Goal: Task Accomplishment & Management: Manage account settings

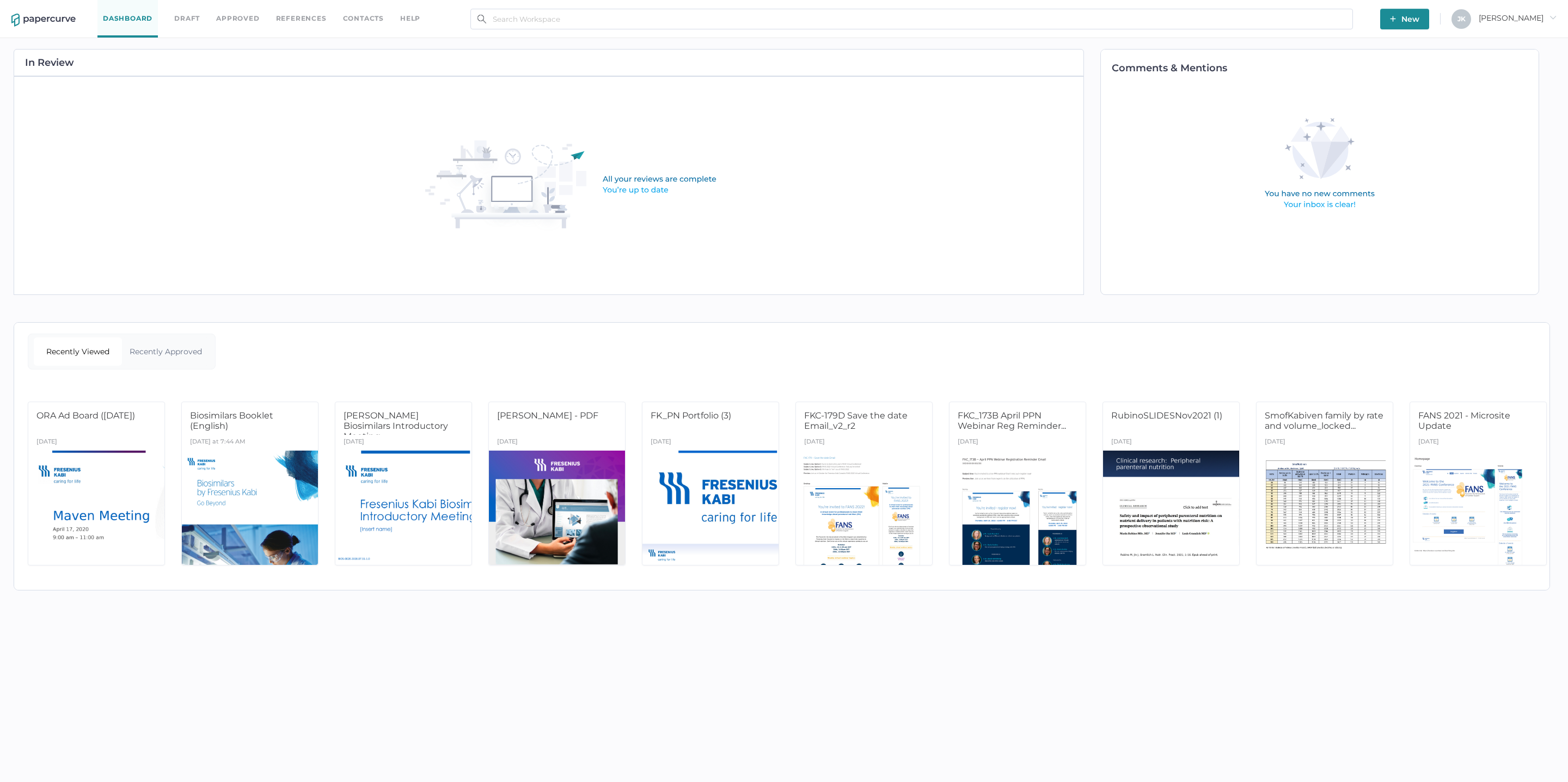
click at [238, 17] on link "Approved" at bounding box center [238, 18] width 43 height 12
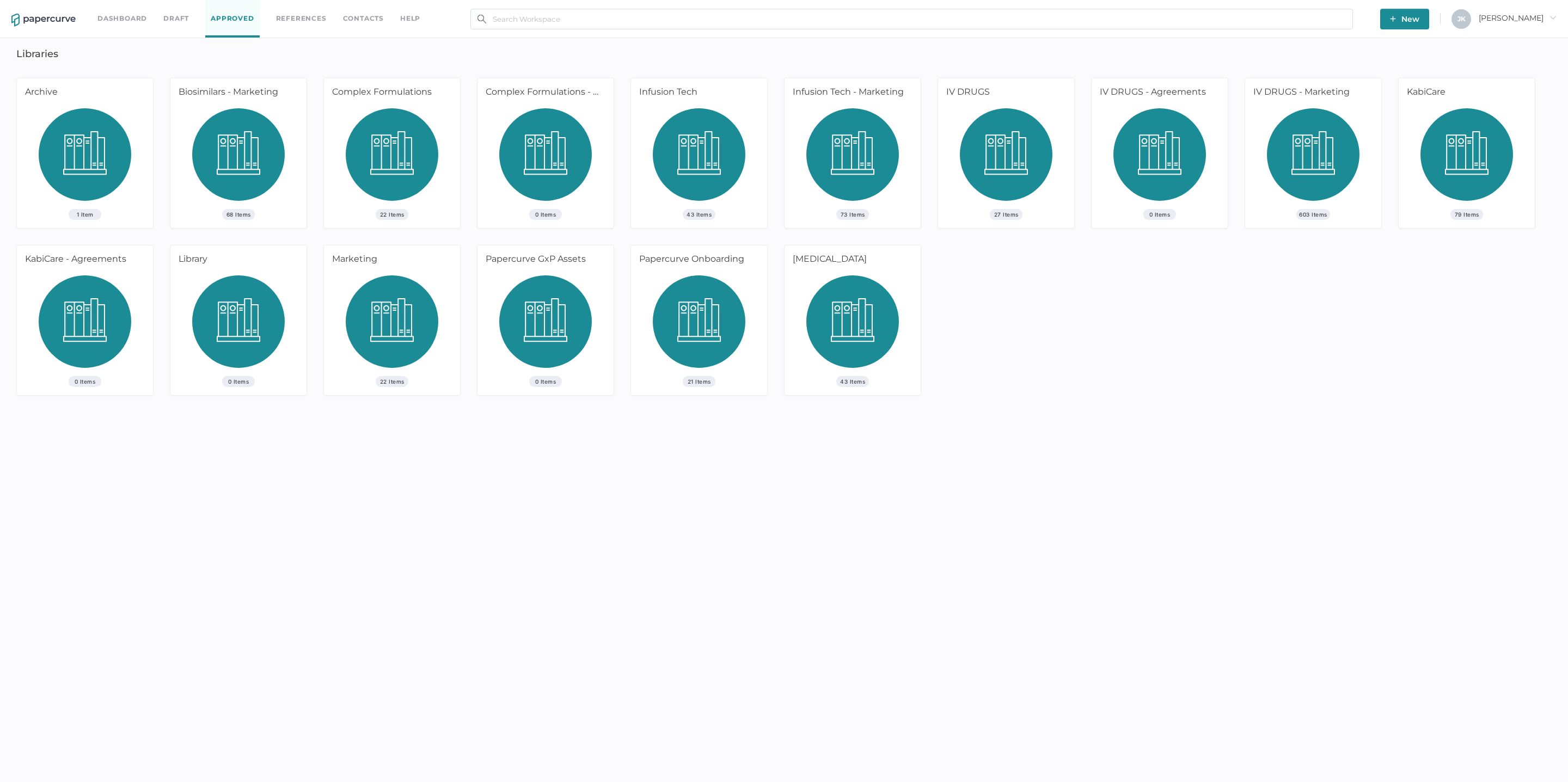
click at [1303, 165] on img at bounding box center [1313, 158] width 93 height 101
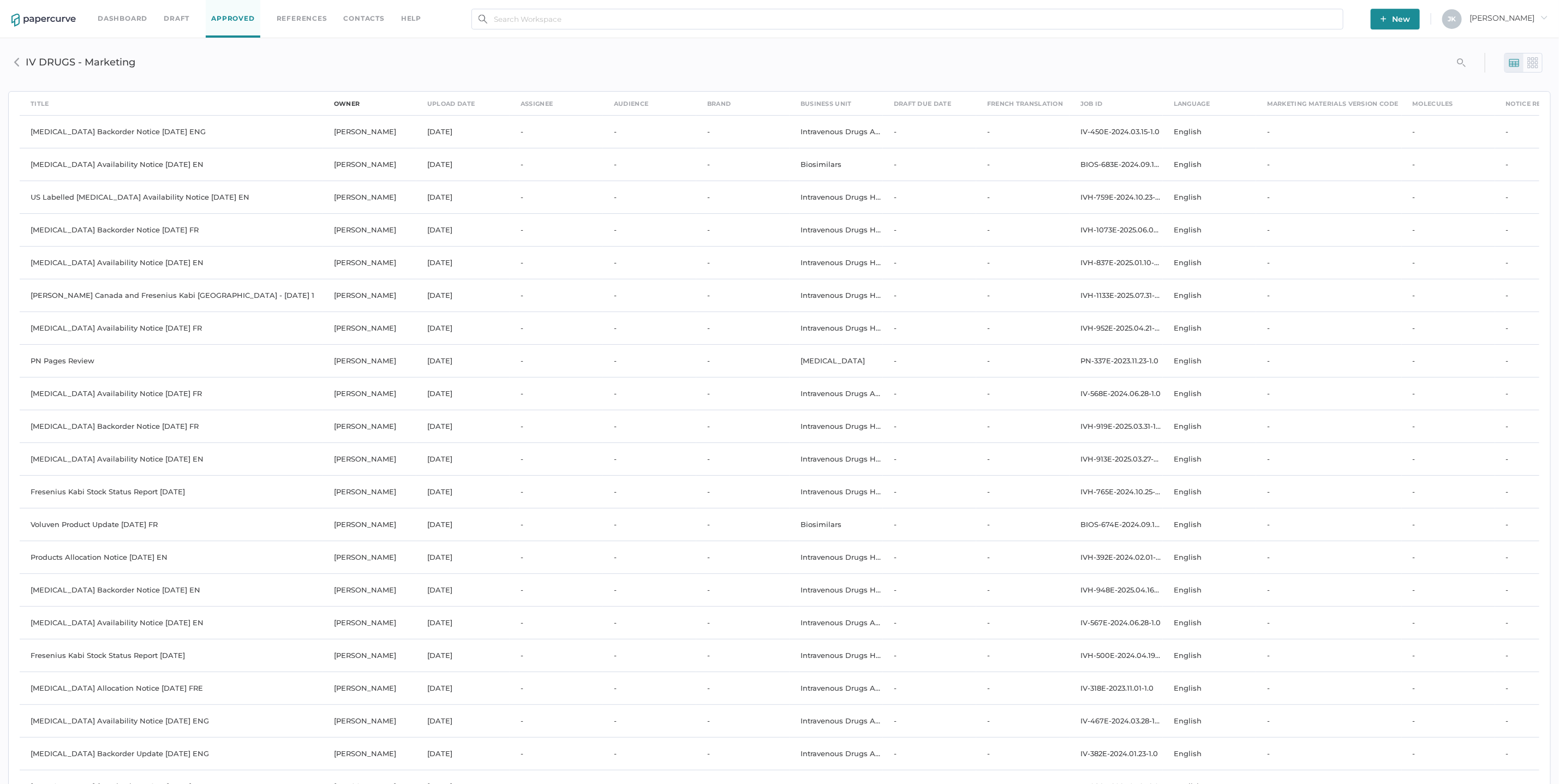
click at [342, 102] on div "owner" at bounding box center [347, 104] width 26 height 12
click at [446, 103] on div "upload date" at bounding box center [451, 104] width 47 height 12
click at [446, 103] on div "upload date" at bounding box center [451, 104] width 47 height 12
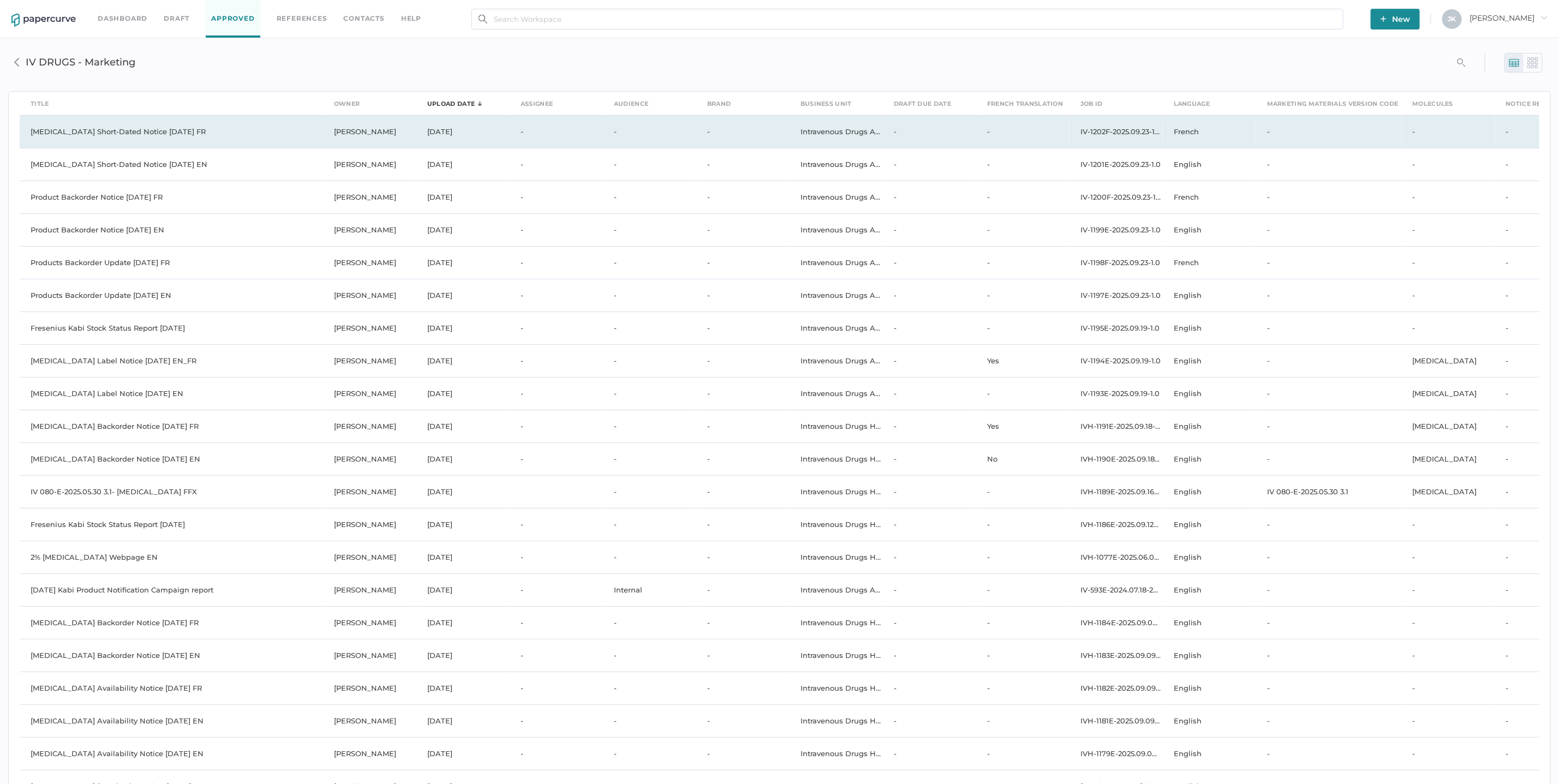
click at [138, 130] on td "Oxytocin Short-Dated Notice 09.16.2025 FR" at bounding box center [171, 131] width 303 height 33
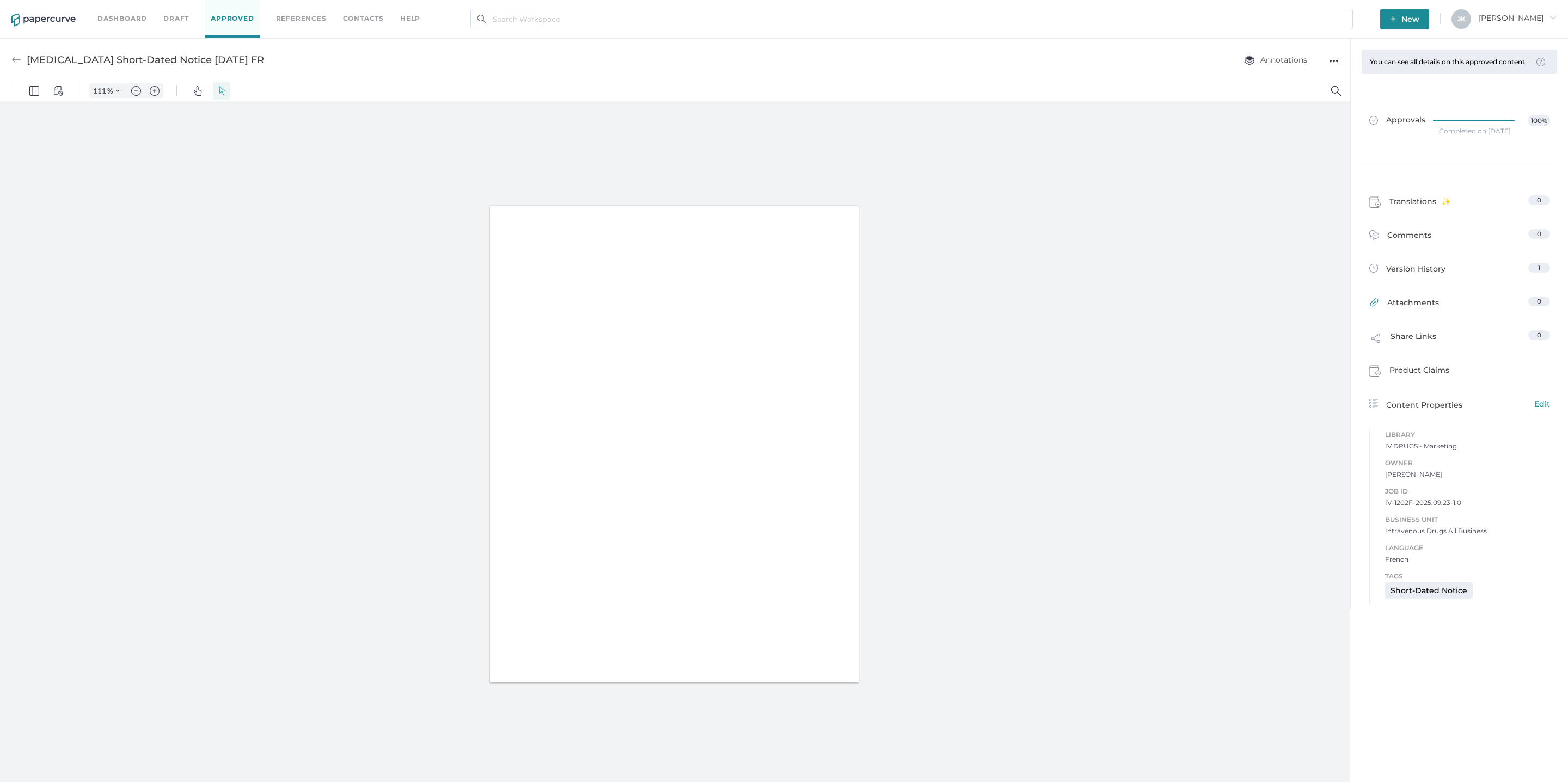
type input "111"
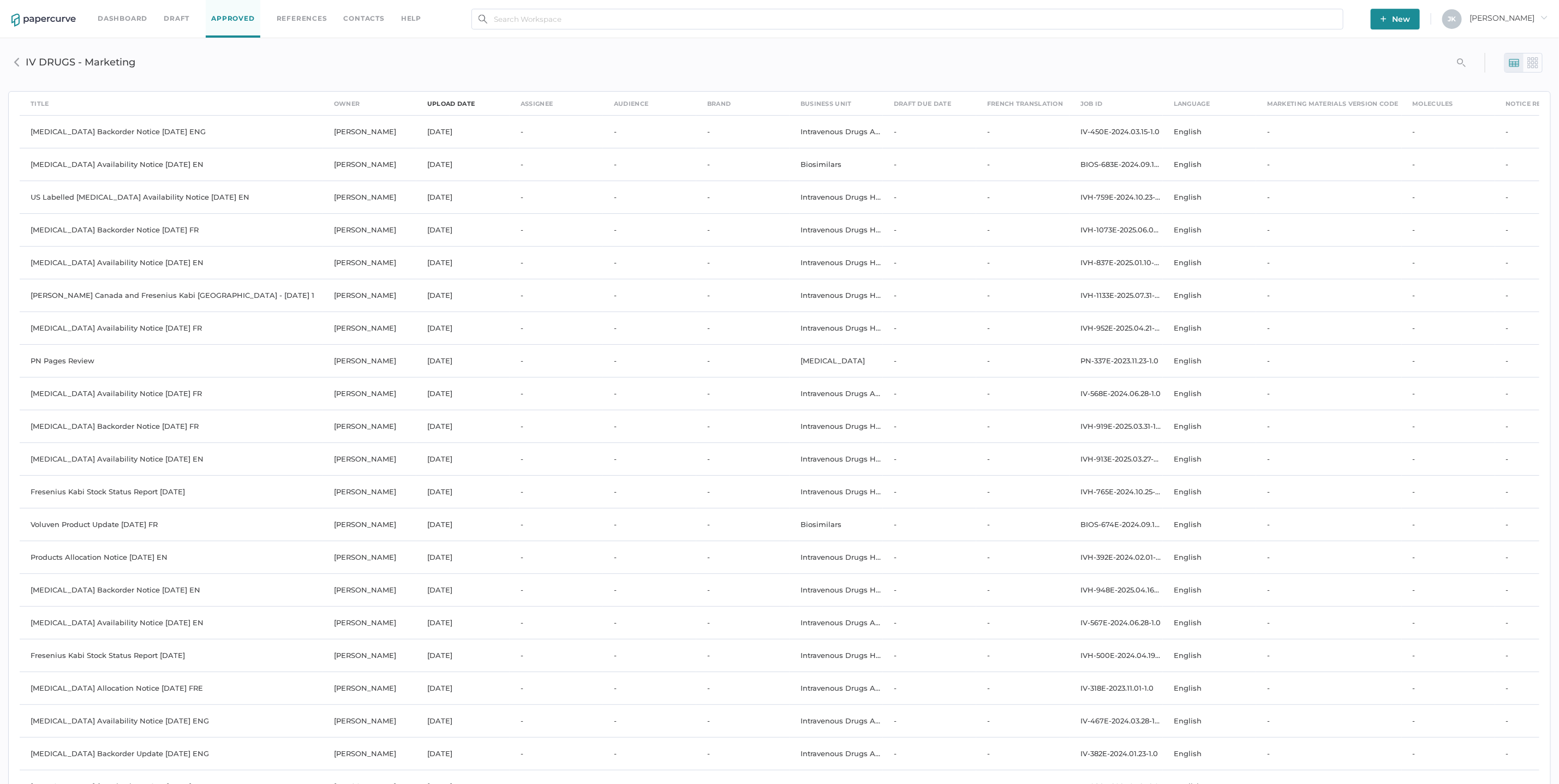
click at [448, 103] on div "upload date" at bounding box center [451, 104] width 47 height 12
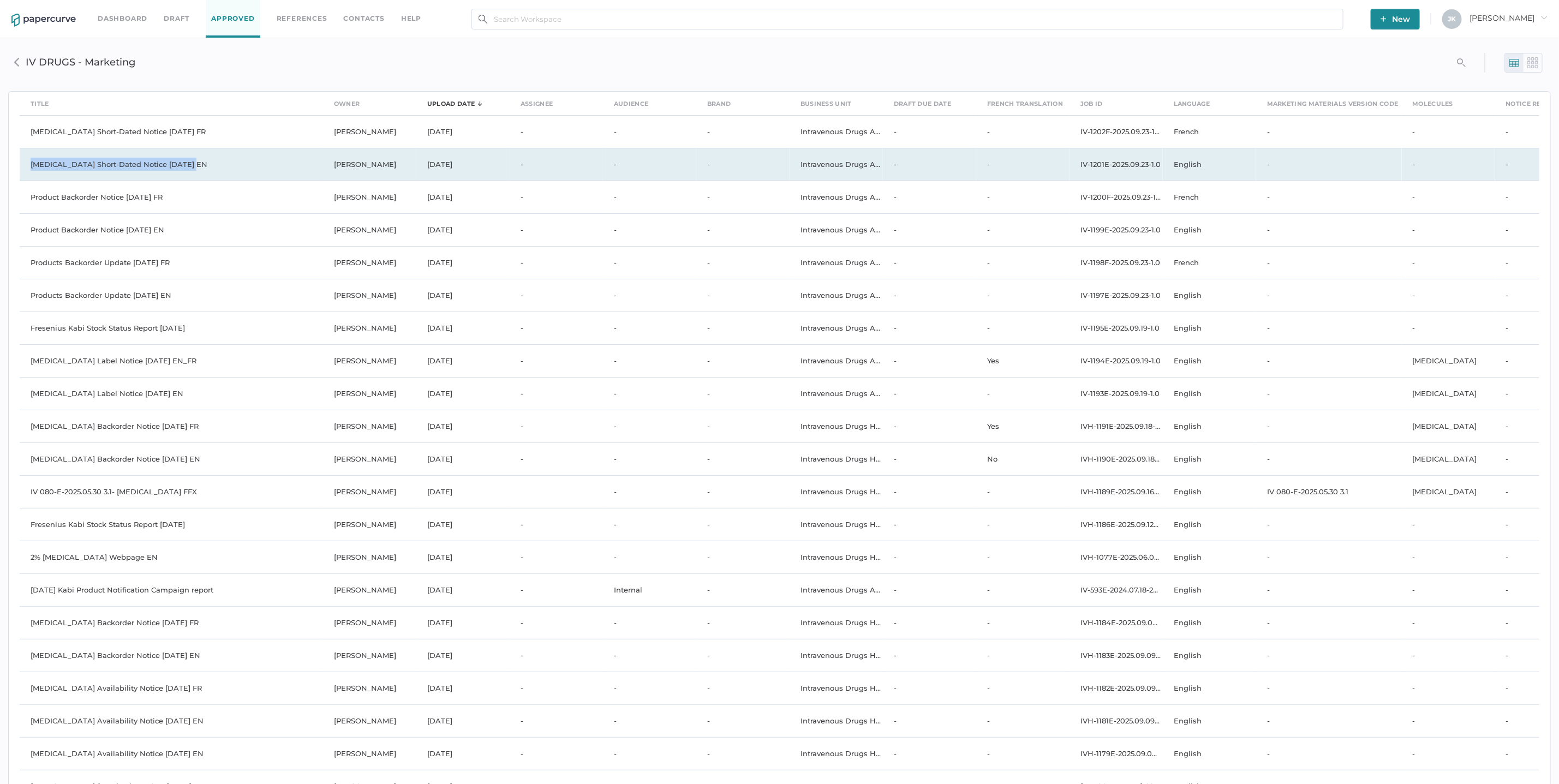
drag, startPoint x: 198, startPoint y: 166, endPoint x: 28, endPoint y: 168, distance: 170.0
click at [28, 168] on td "Oxytocin Short-Dated Notice 09.16.2025 EN" at bounding box center [171, 164] width 303 height 33
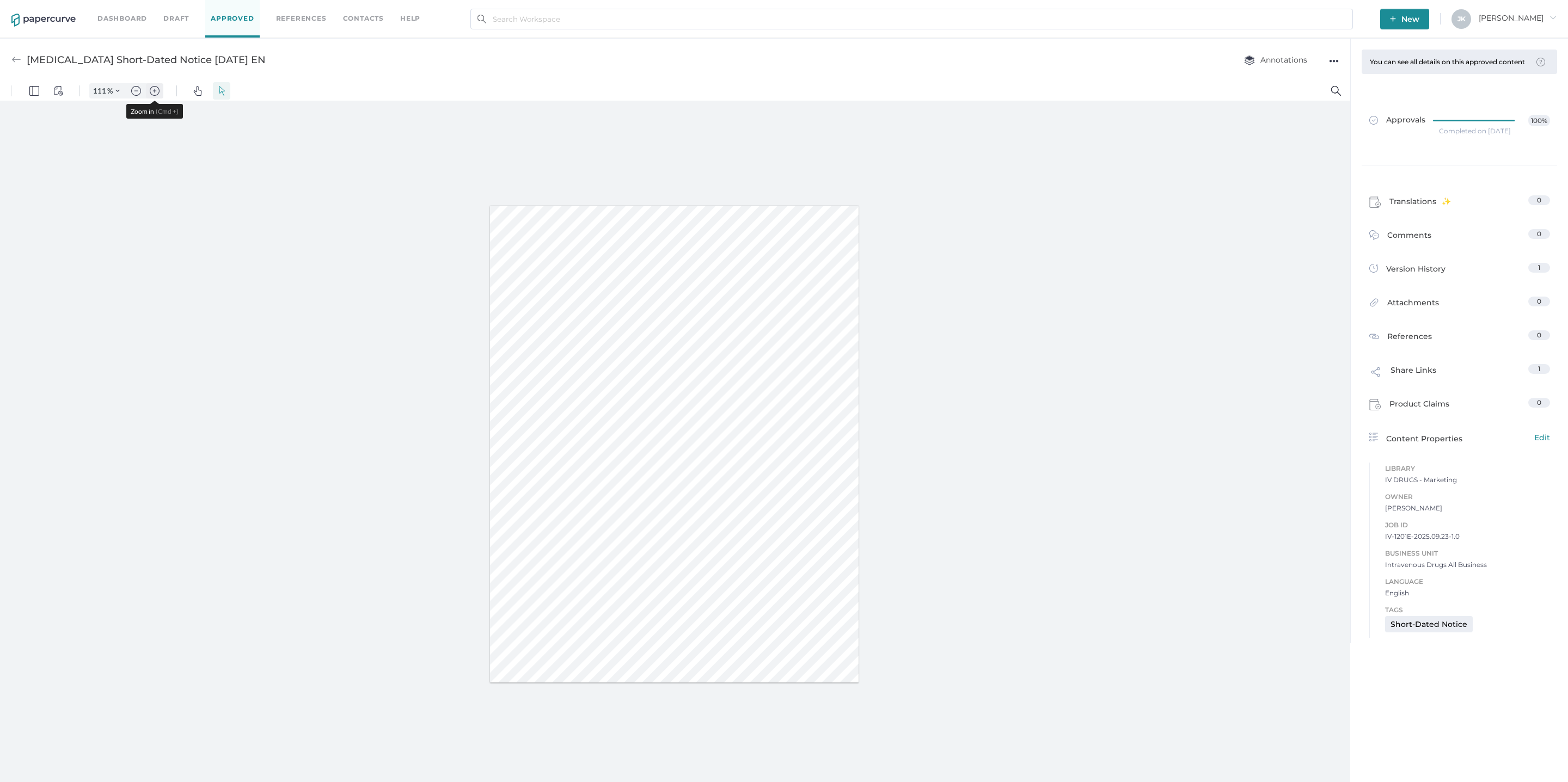
click at [153, 91] on img "Zoom in" at bounding box center [155, 91] width 10 height 10
type input "261"
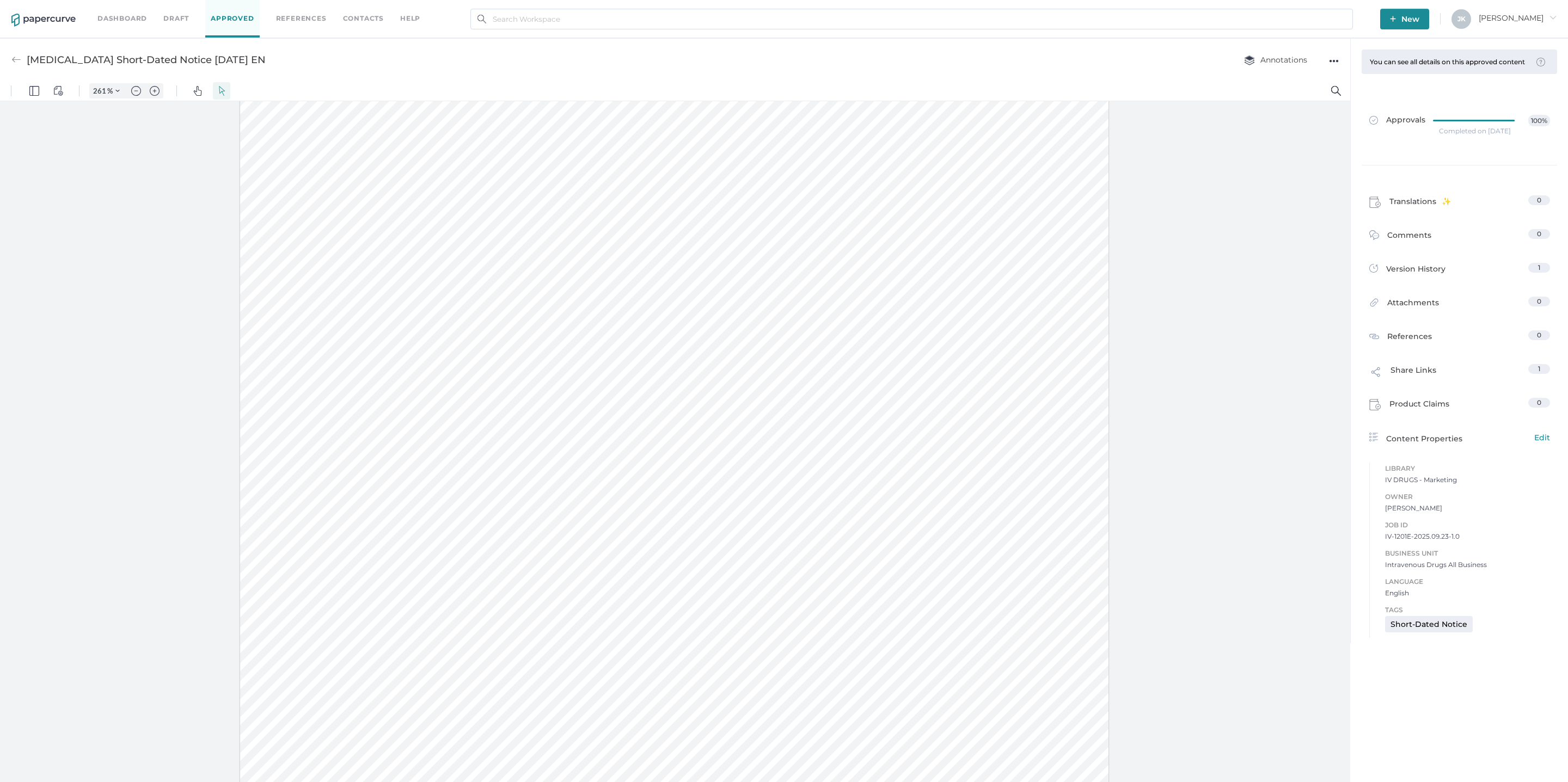
scroll to position [60, 0]
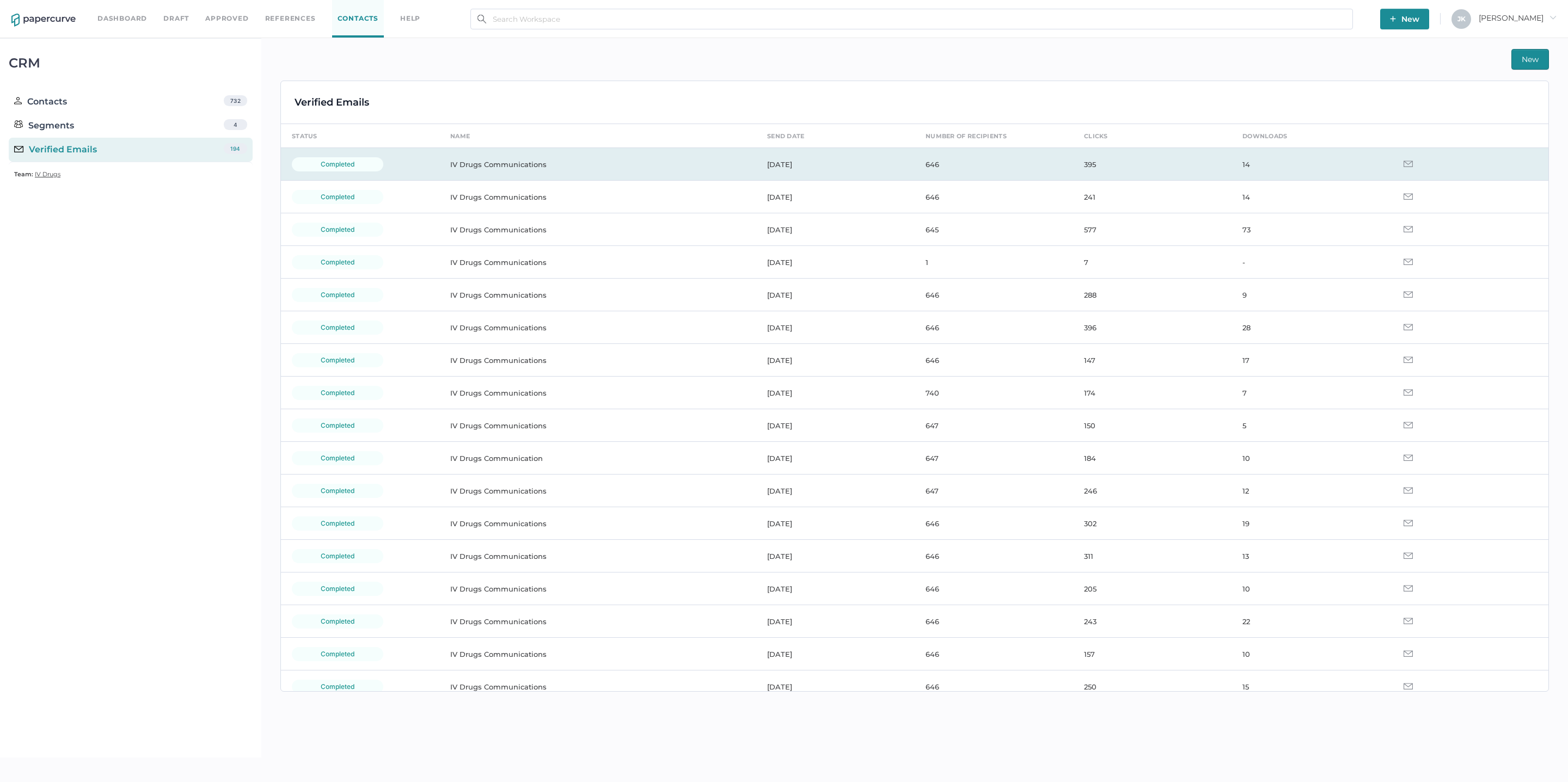
click at [783, 168] on td "Sep 09, 2025" at bounding box center [836, 164] width 158 height 33
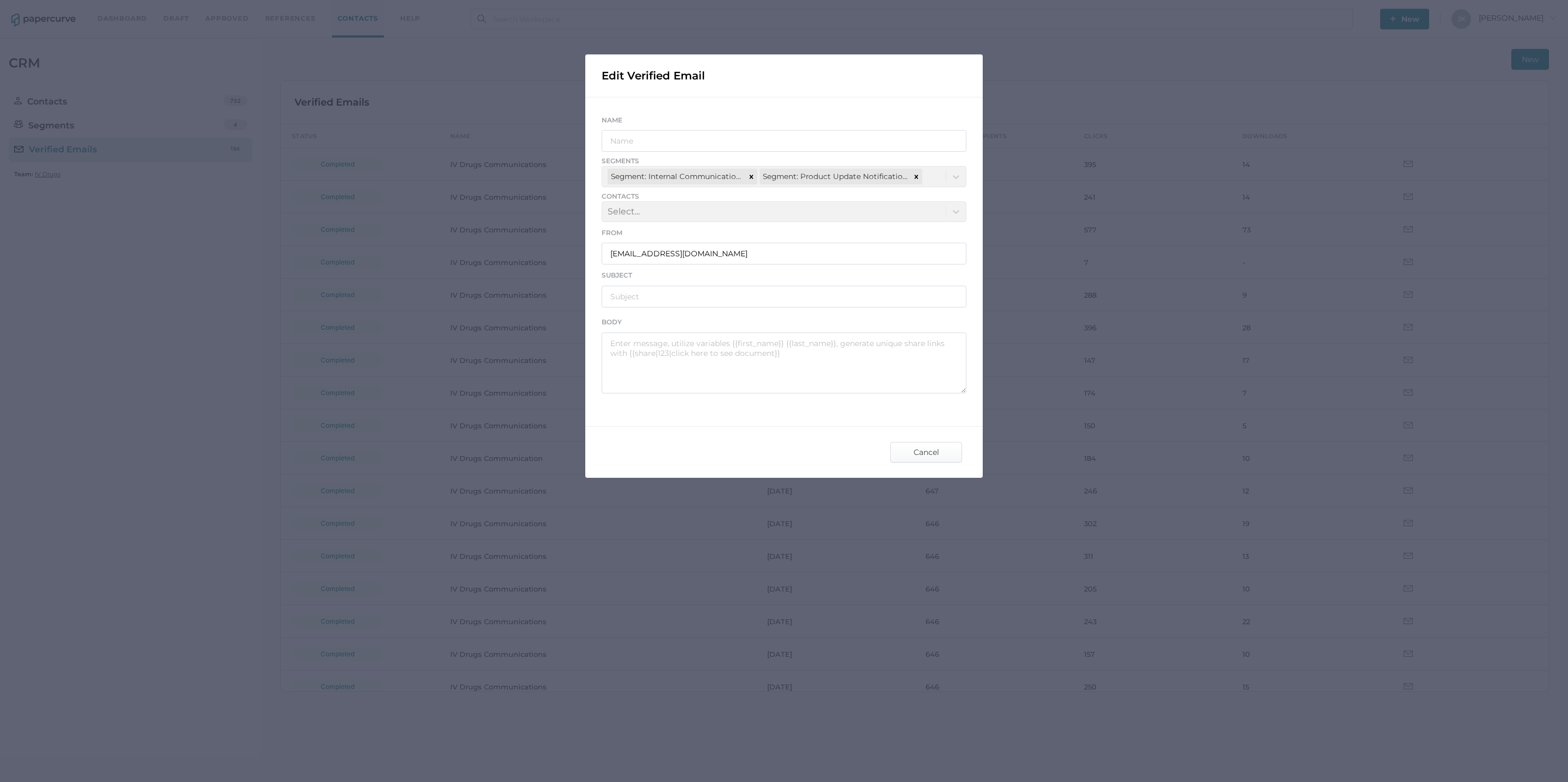
type input "IV Drugs Communications"
type input "Fresenius Kabi Product Notifications - 09.09.2025"
type textarea "Good afternoon, Please see the links below for the most recent announcements fr…"
click at [849, 400] on div "Name IV Drugs Communications Segments Segment: Internal Communications Segment:…" at bounding box center [783, 254] width 397 height 312
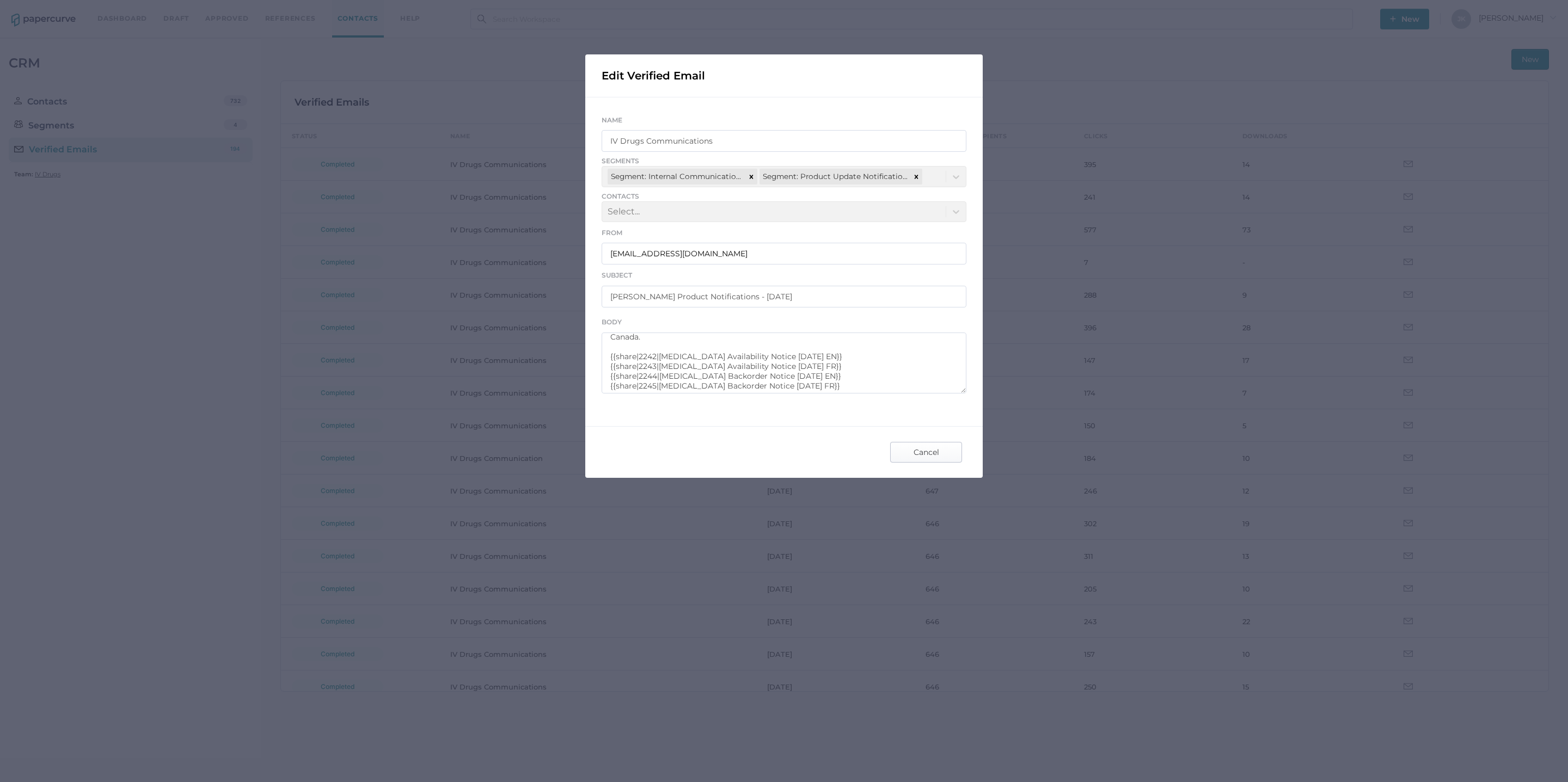
click at [912, 450] on span "Cancel" at bounding box center [926, 452] width 51 height 20
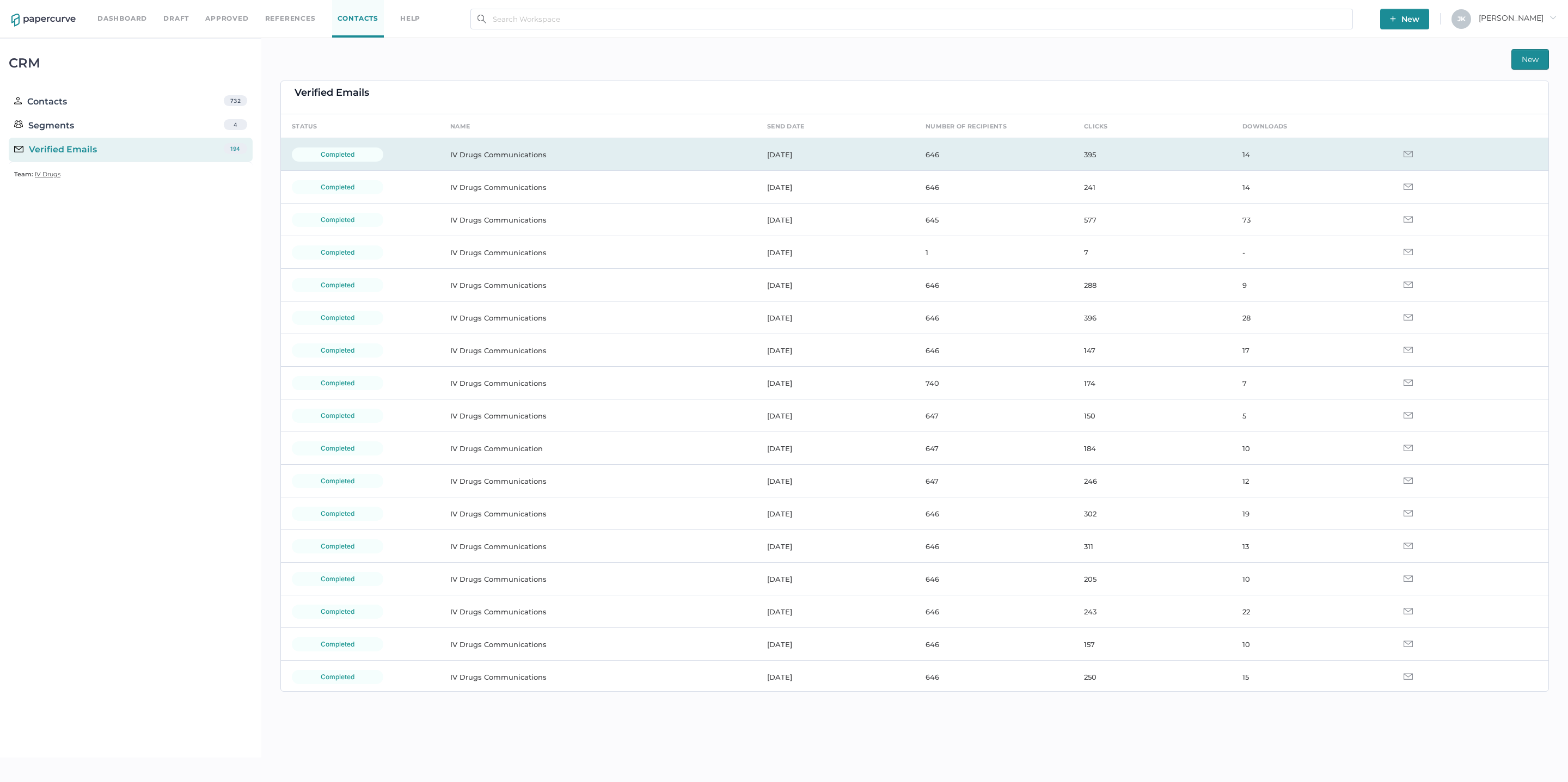
scroll to position [26, 0]
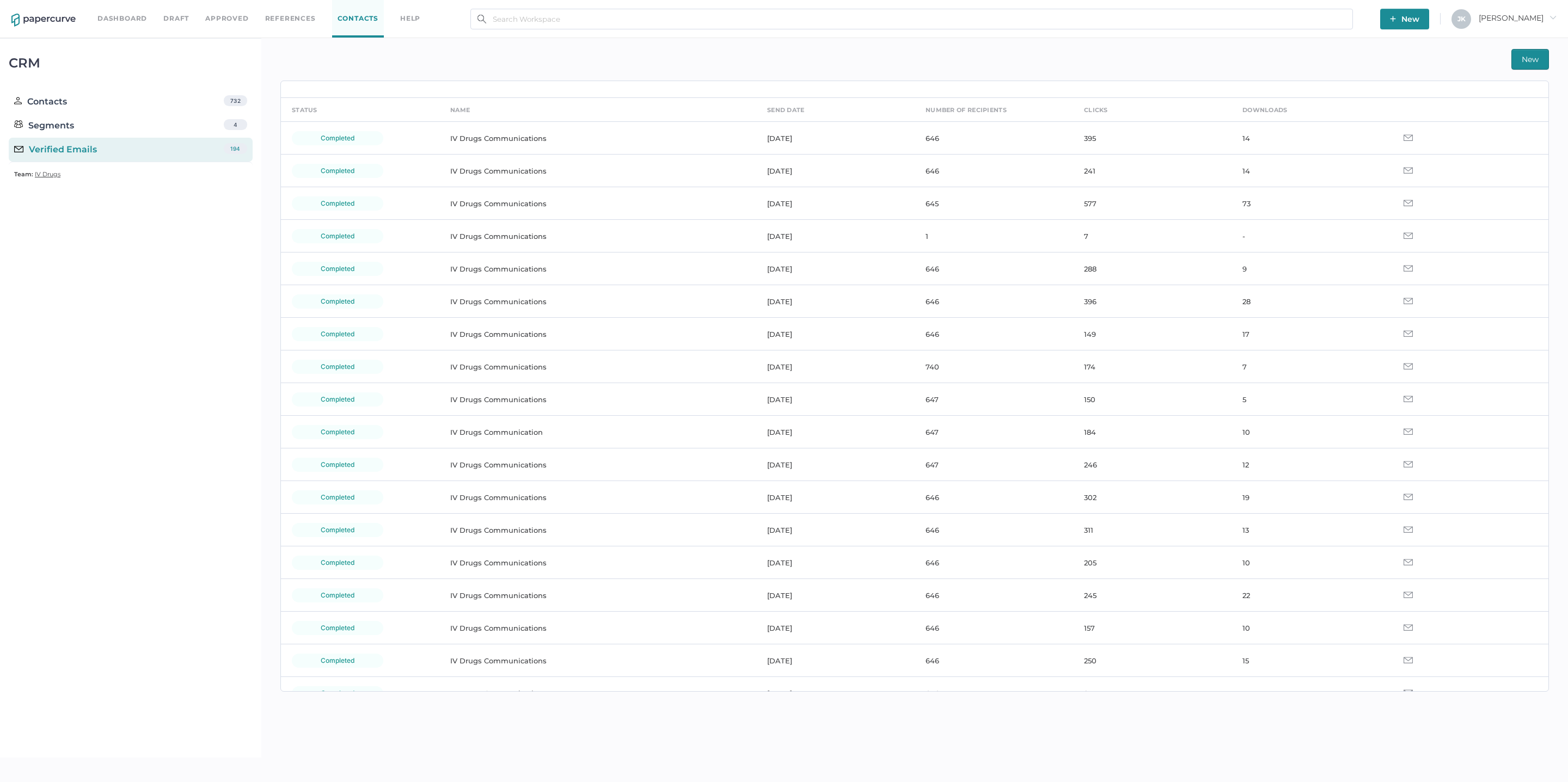
click at [1530, 58] on span "New" at bounding box center [1529, 60] width 17 height 20
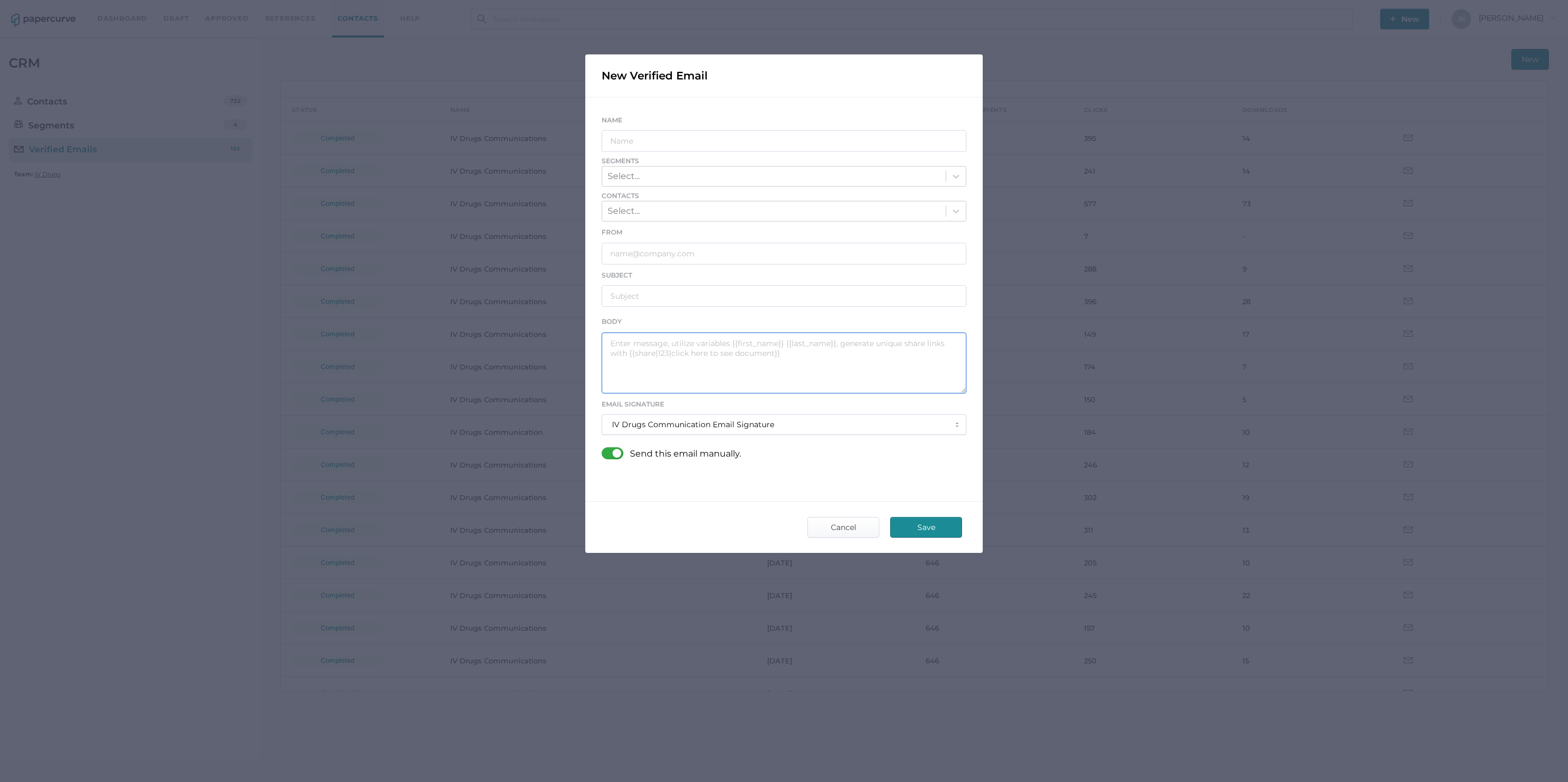
click at [613, 343] on textarea at bounding box center [784, 363] width 365 height 61
paste textarea "Good afternoon, Please see the links below for the most recent announcements fr…"
type textarea "Good afternoon, Please see the links below for the most recent announcements fr…"
click at [683, 175] on div "Select..." at bounding box center [774, 176] width 344 height 18
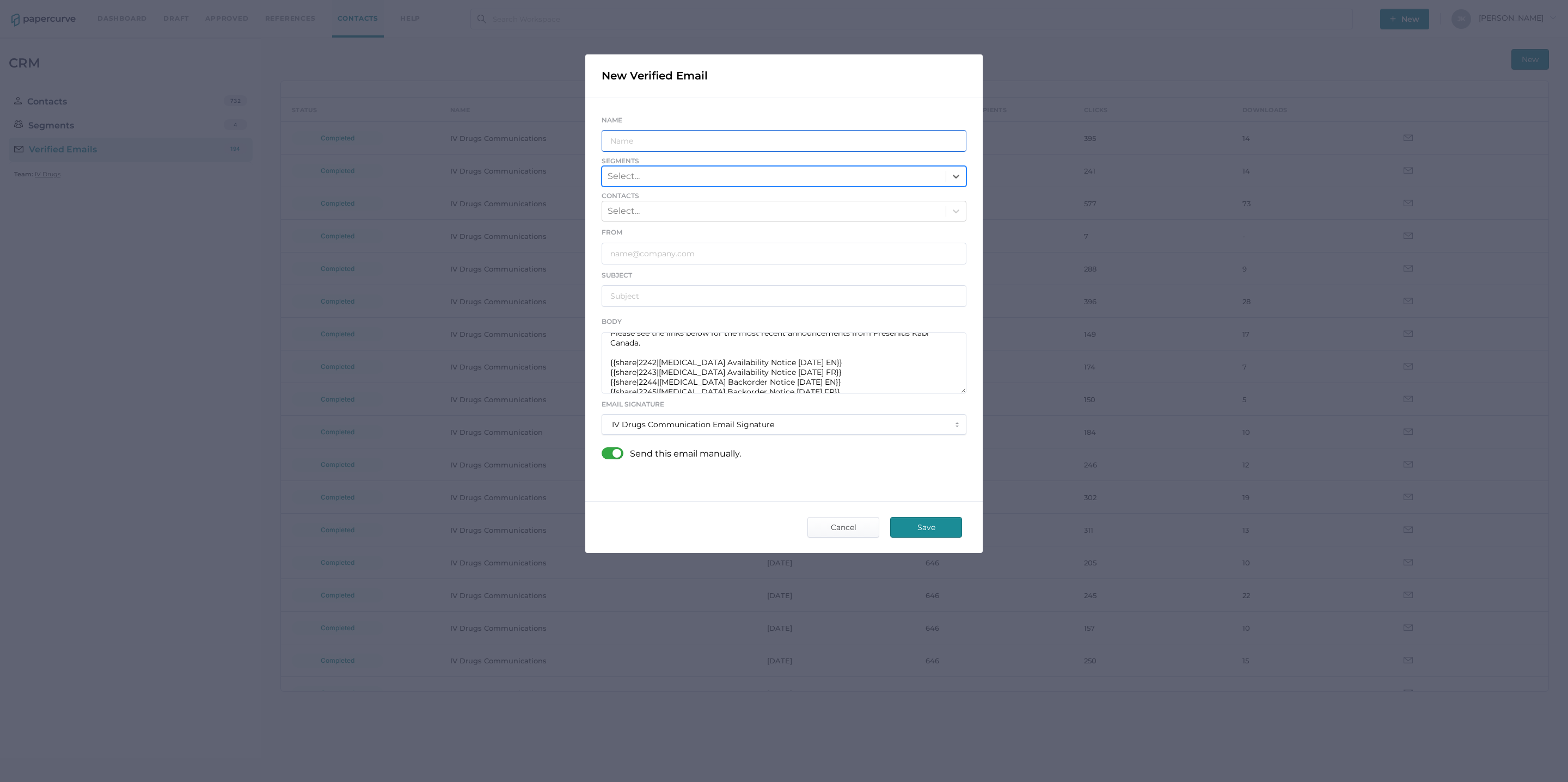
click at [632, 145] on input "text" at bounding box center [784, 141] width 365 height 21
paste input "IV Drugs Communications"
type input "IV Drugs Communications"
click at [654, 180] on div "Select..." at bounding box center [774, 176] width 344 height 18
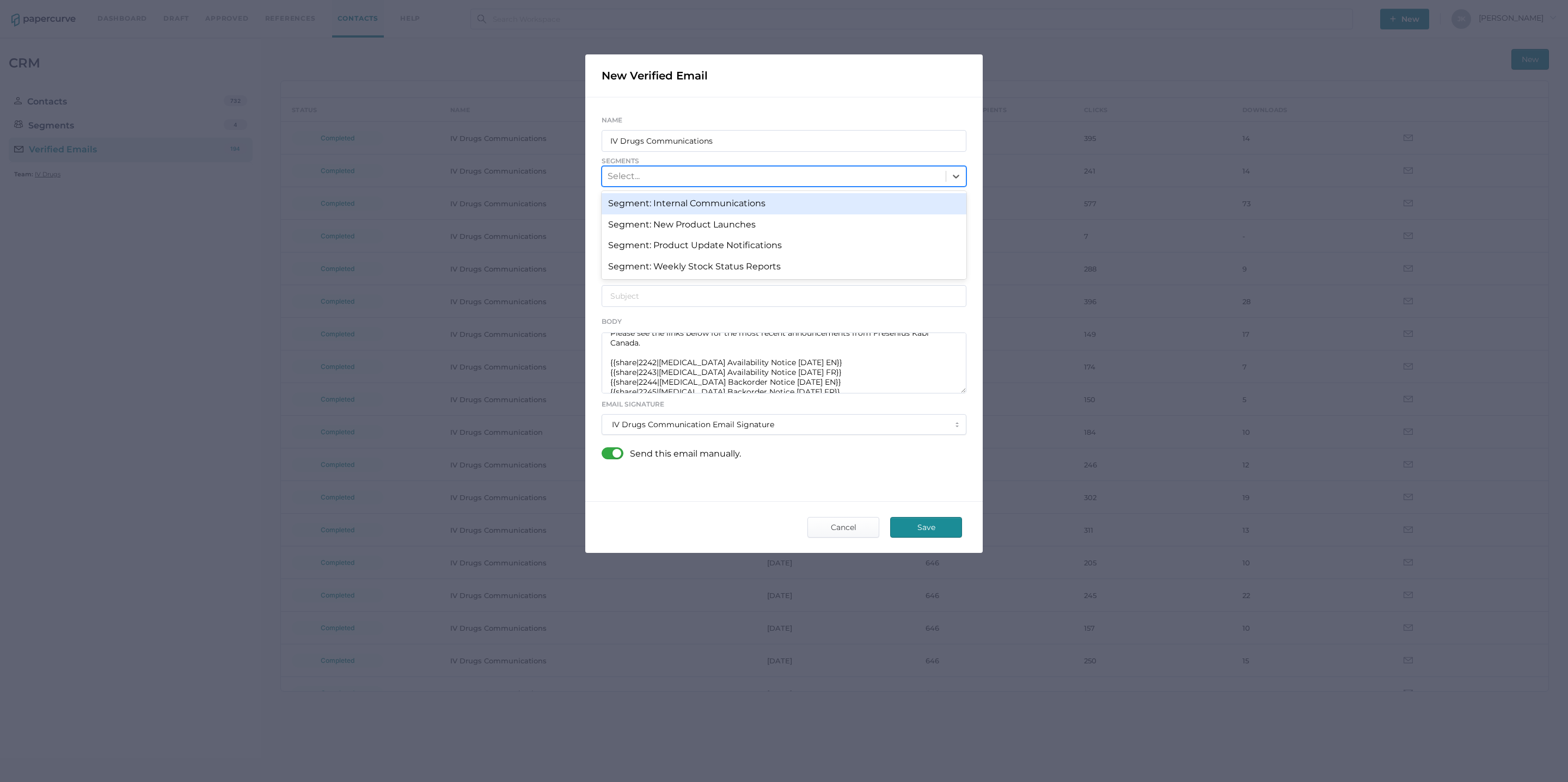
click at [658, 206] on div "Segment: Internal Communications" at bounding box center [784, 204] width 365 height 21
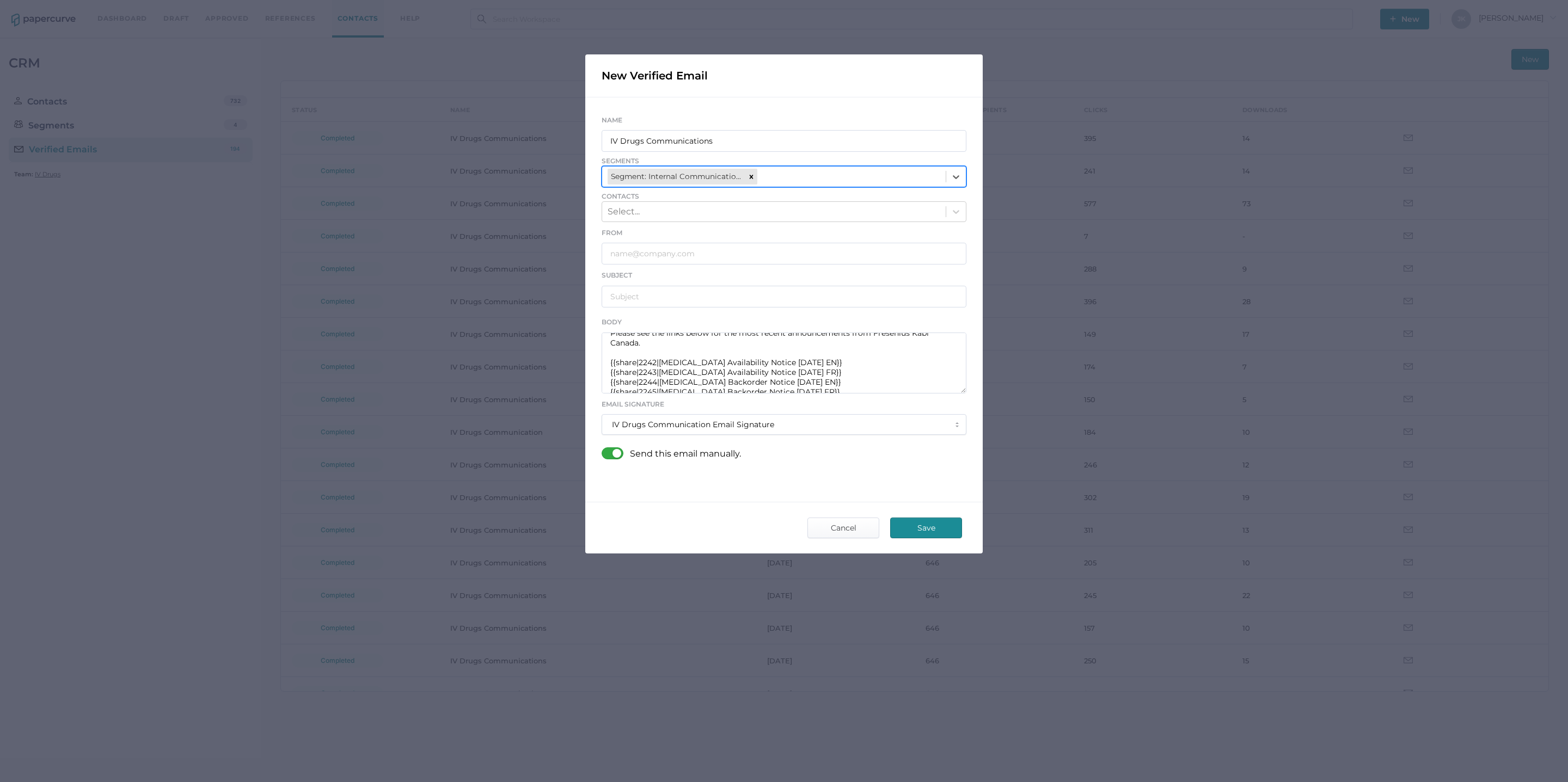
click at [798, 177] on div "Segment: Internal Communications" at bounding box center [774, 176] width 344 height 20
click at [745, 228] on div "Segment: Product Update Notifications" at bounding box center [784, 225] width 365 height 21
click at [626, 257] on input "text" at bounding box center [784, 253] width 365 height 21
paste input "IVDrugsCommunications@fresenius-kabi.com"
type input "IVDrugsCommunications@fresenius-kabi.com"
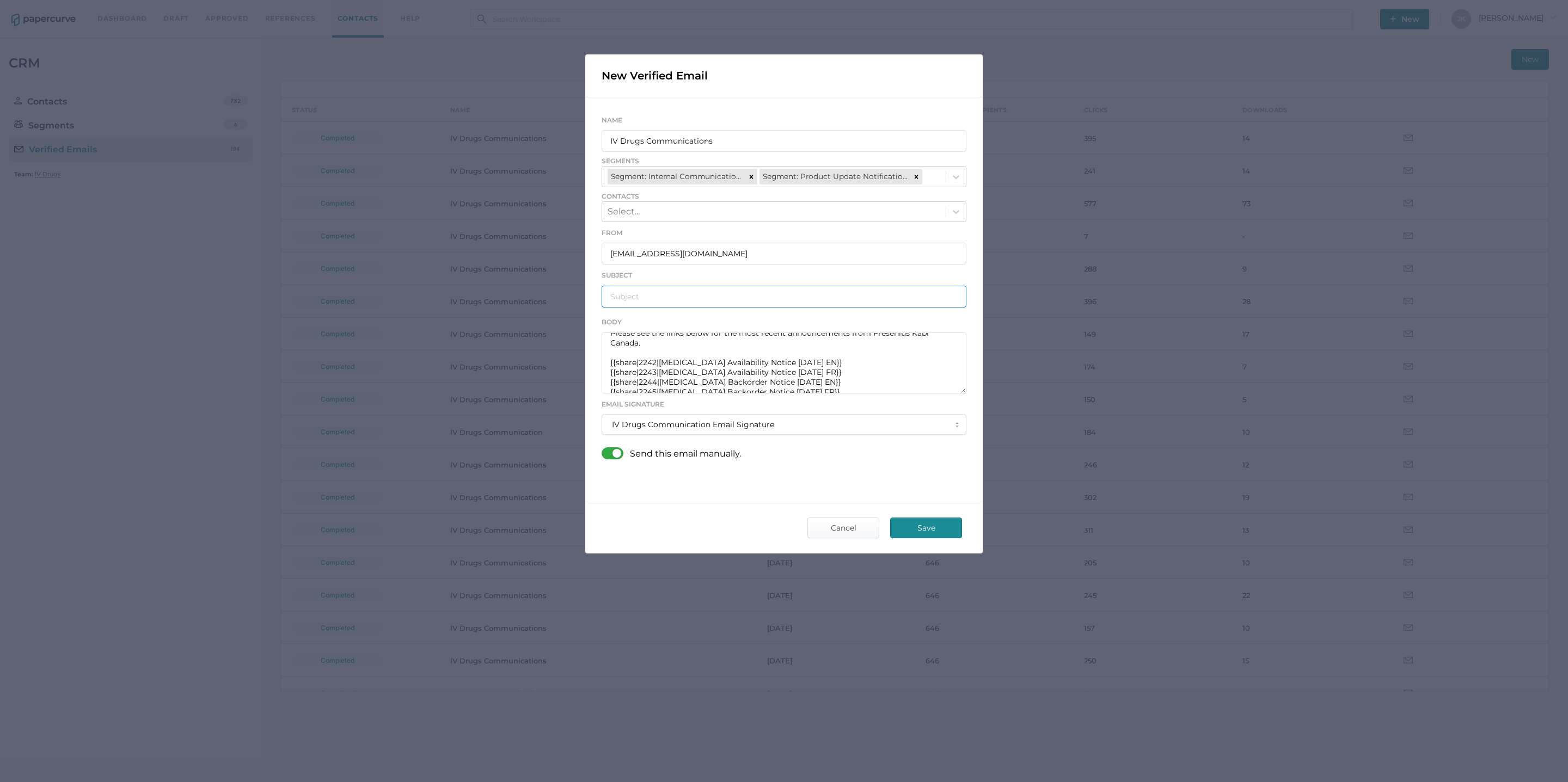
click at [631, 298] on input "text" at bounding box center [784, 296] width 365 height 21
paste input "Fresenius Kabi Product Notifications - 09.09.2025"
click at [778, 295] on input "Fresenius Kabi Product Notifications - 09.09.2025" at bounding box center [784, 296] width 365 height 21
type input "Fresenius Kabi Product Notifications - 09.17.2025"
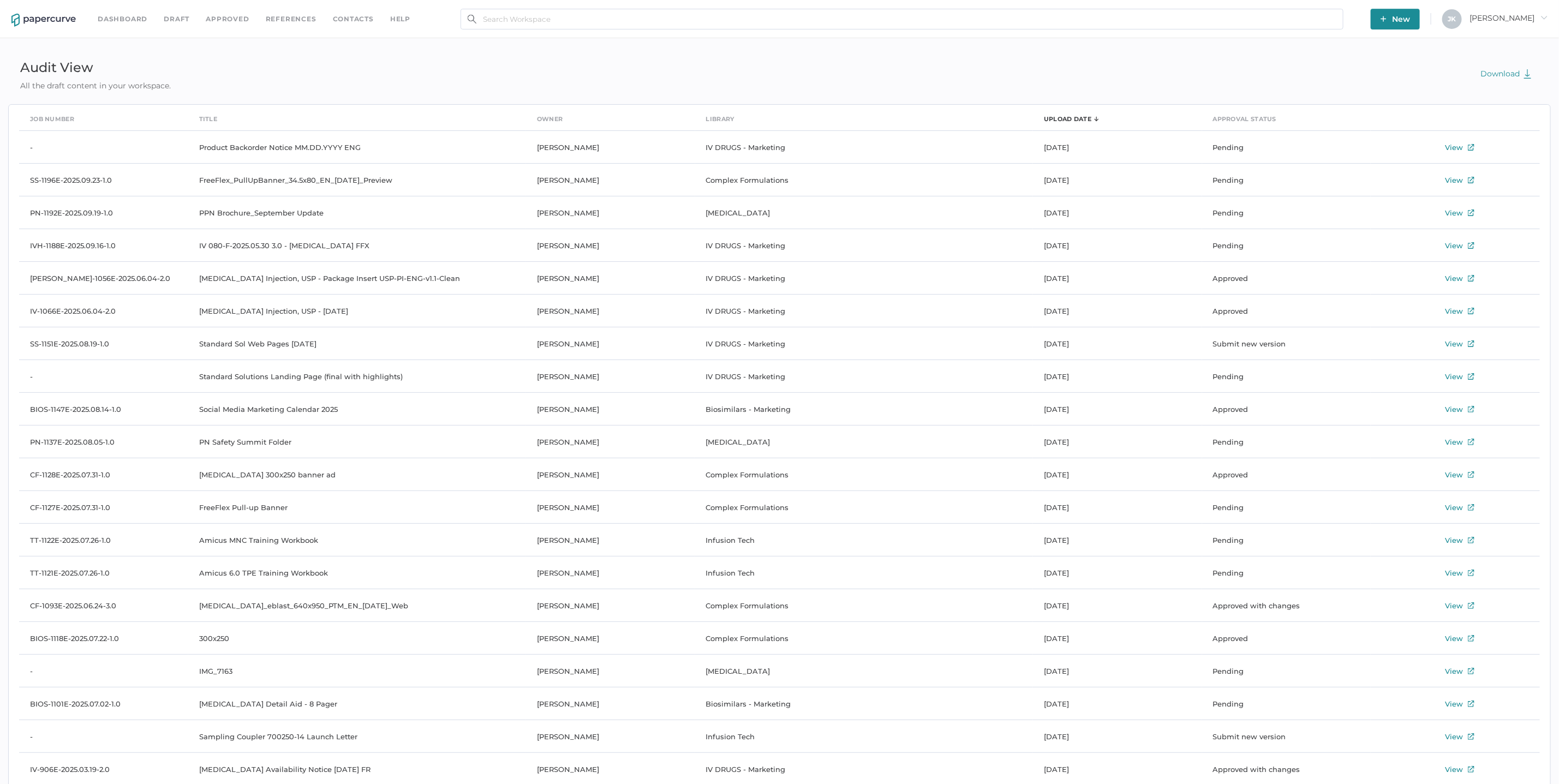
click at [347, 17] on link "Contacts" at bounding box center [353, 19] width 41 height 12
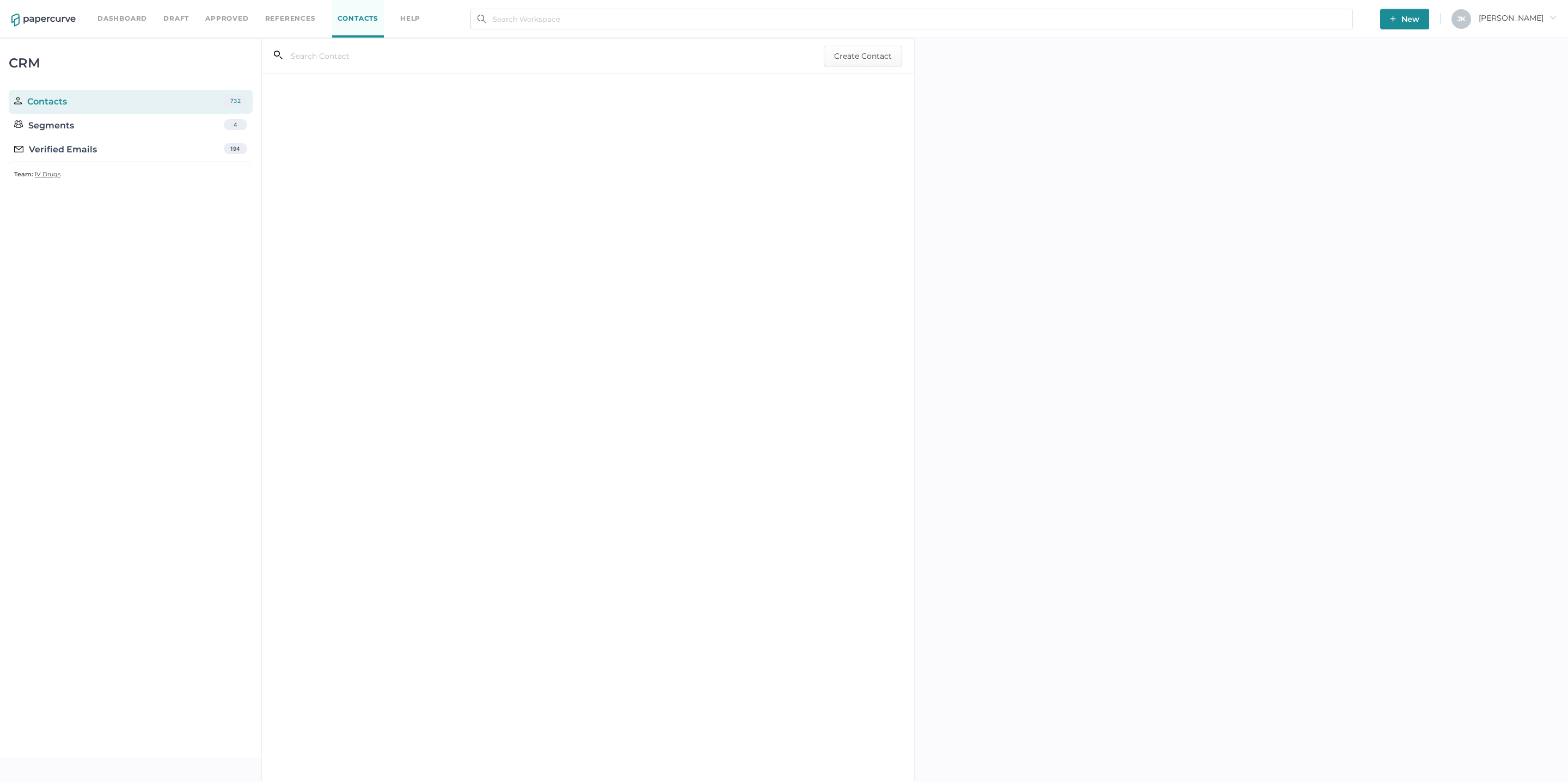
click at [152, 150] on div "Verified Emails 194" at bounding box center [130, 149] width 244 height 24
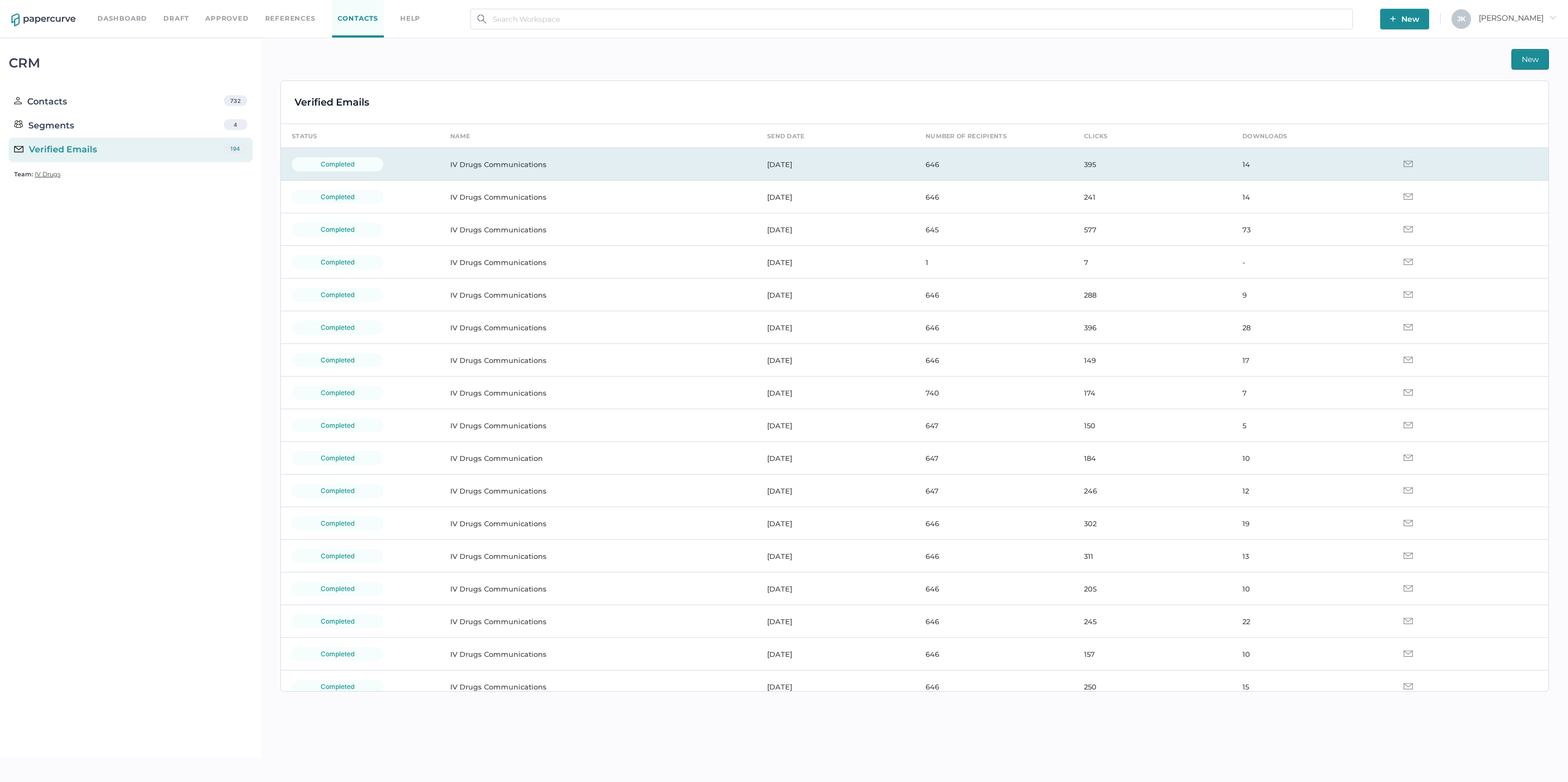
click at [508, 164] on td "IV Drugs Communications" at bounding box center [598, 164] width 317 height 33
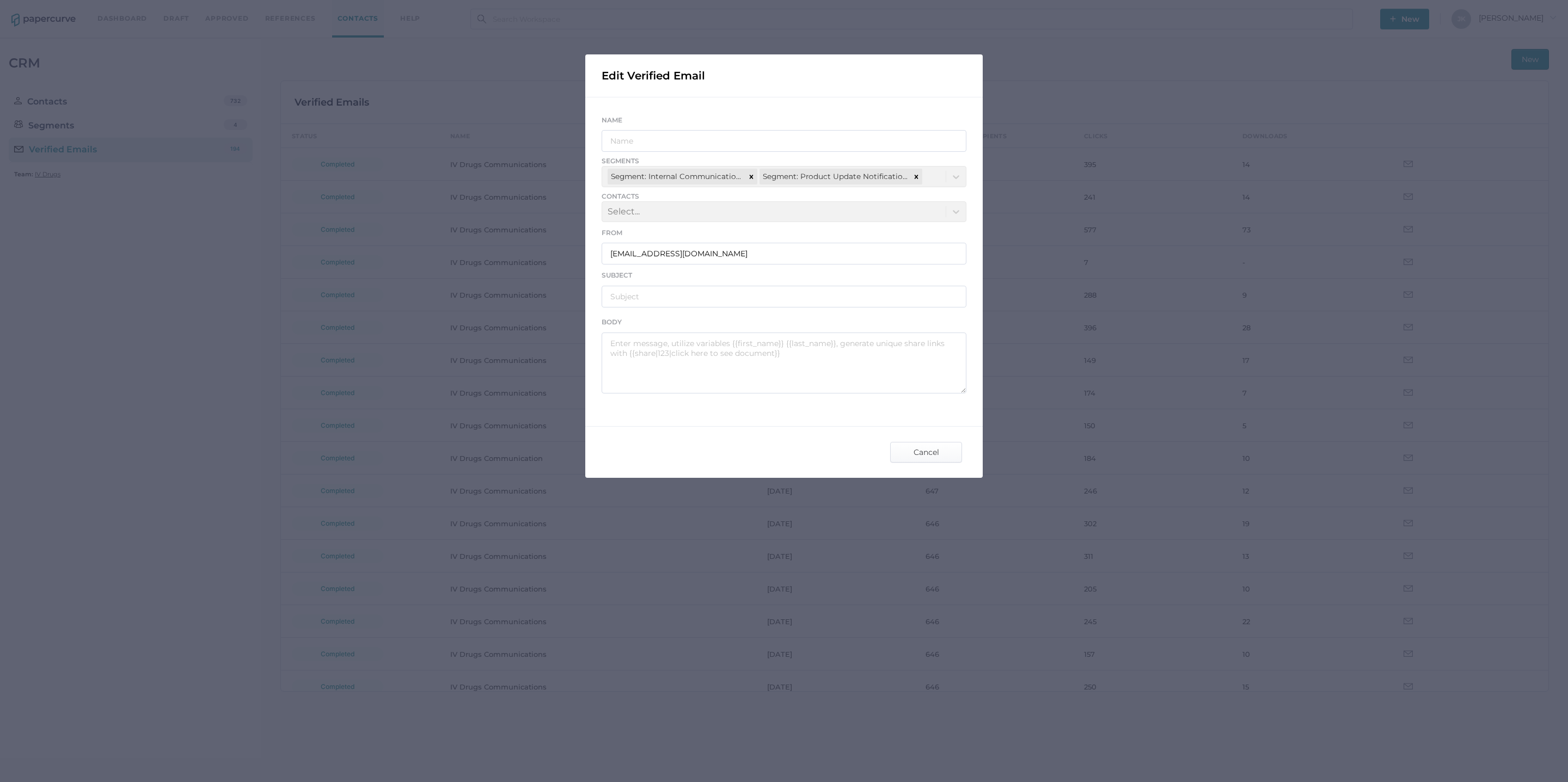
type input "IV Drugs Communications"
type input "[PERSON_NAME] Product Notifications - [DATE]"
type textarea "Good afternoon, Please see the links below for the most recent announcements fr…"
click at [576, 137] on div "Edit Verified Email Name IV Drugs Communications Segments Segment: Internal Com…" at bounding box center [784, 391] width 1568 height 782
drag, startPoint x: 791, startPoint y: 257, endPoint x: 565, endPoint y: 250, distance: 226.1
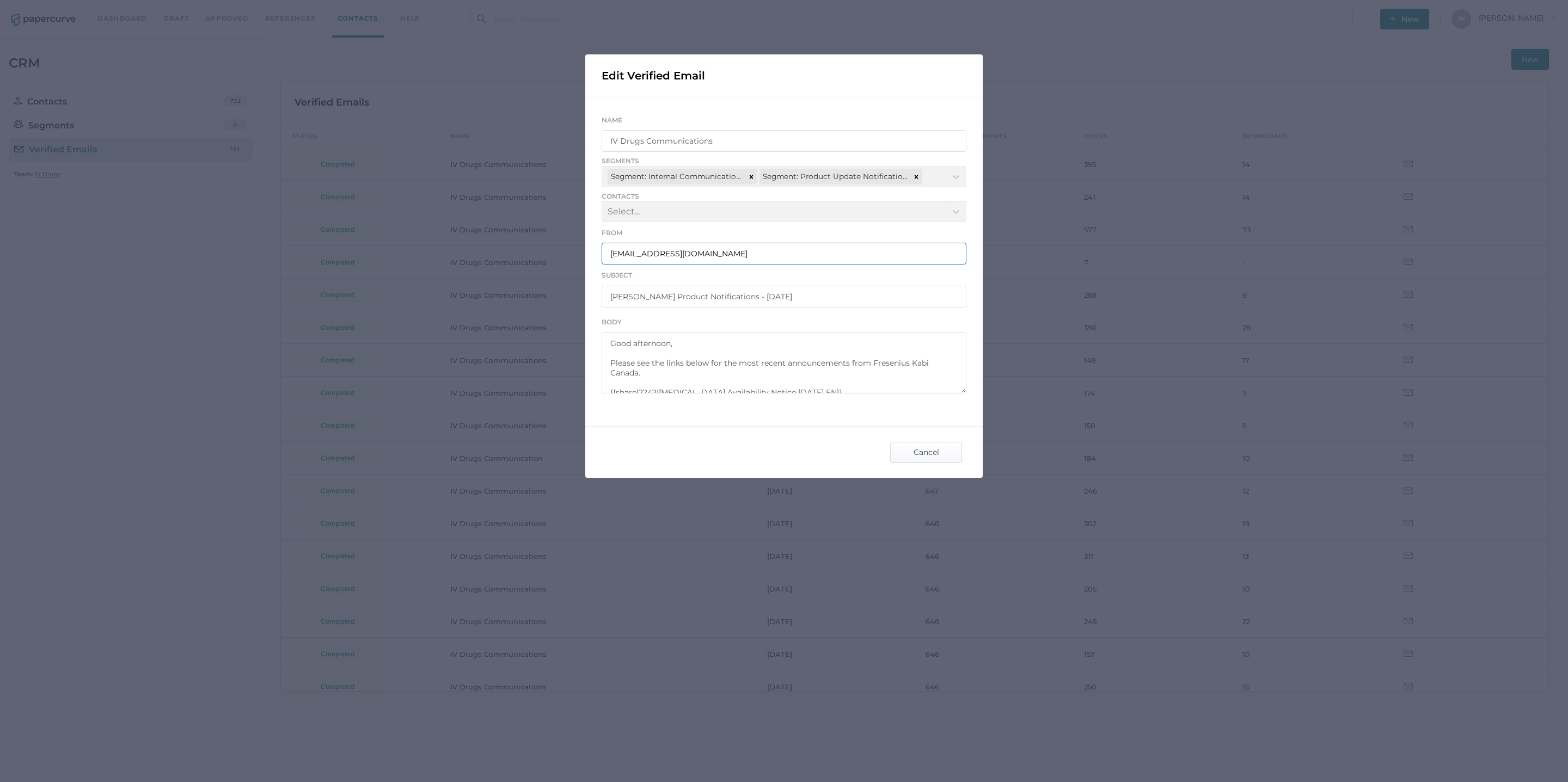
click at [565, 250] on div "Edit Verified Email Name IV Drugs Communications Segments Segment: Internal Com…" at bounding box center [784, 391] width 1568 height 782
